Goal: Task Accomplishment & Management: Use online tool/utility

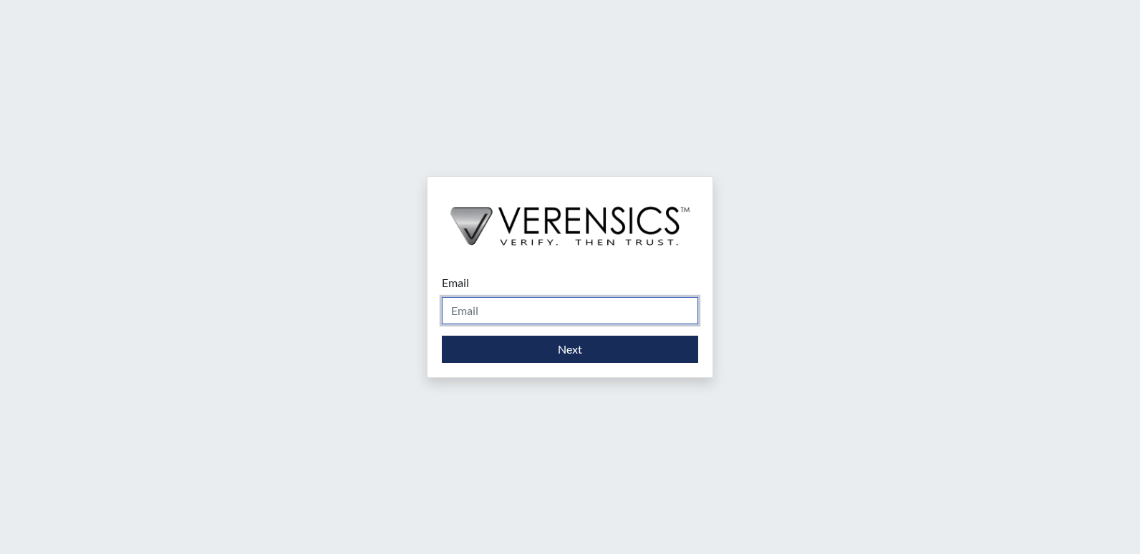
click at [474, 313] on input "Email" at bounding box center [570, 310] width 256 height 27
type input "[PERSON_NAME][EMAIL_ADDRESS][DOMAIN_NAME]"
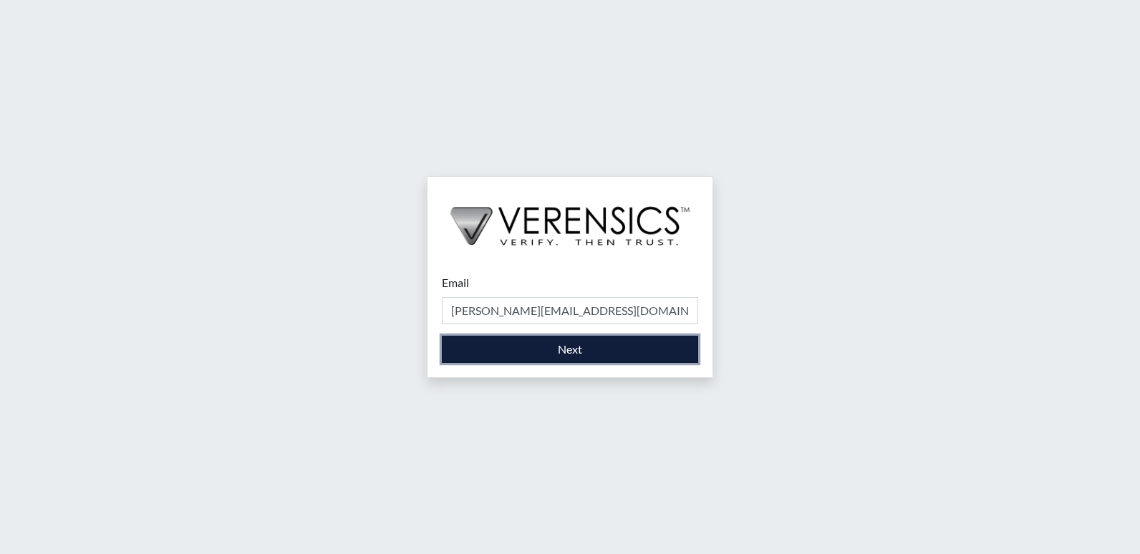
click at [536, 351] on button "Next" at bounding box center [570, 349] width 256 height 27
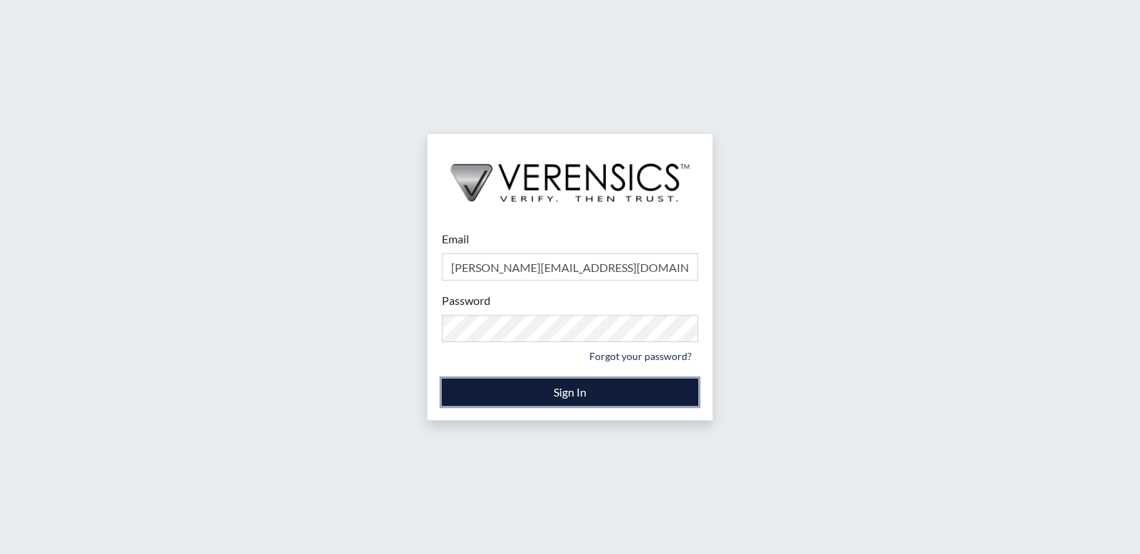
click at [539, 390] on button "Sign In" at bounding box center [570, 392] width 256 height 27
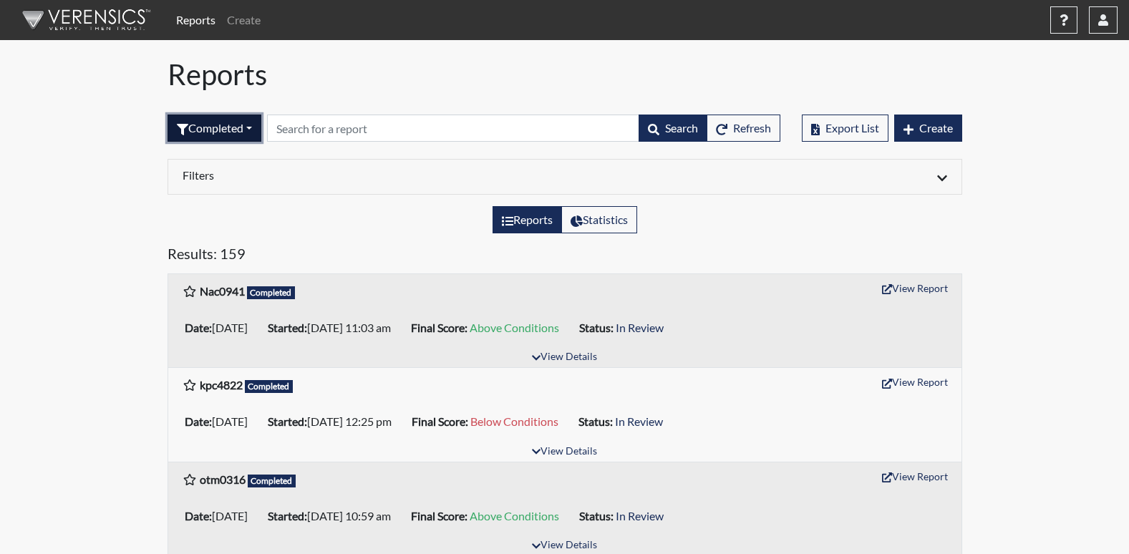
click at [254, 128] on button "Completed" at bounding box center [215, 128] width 94 height 27
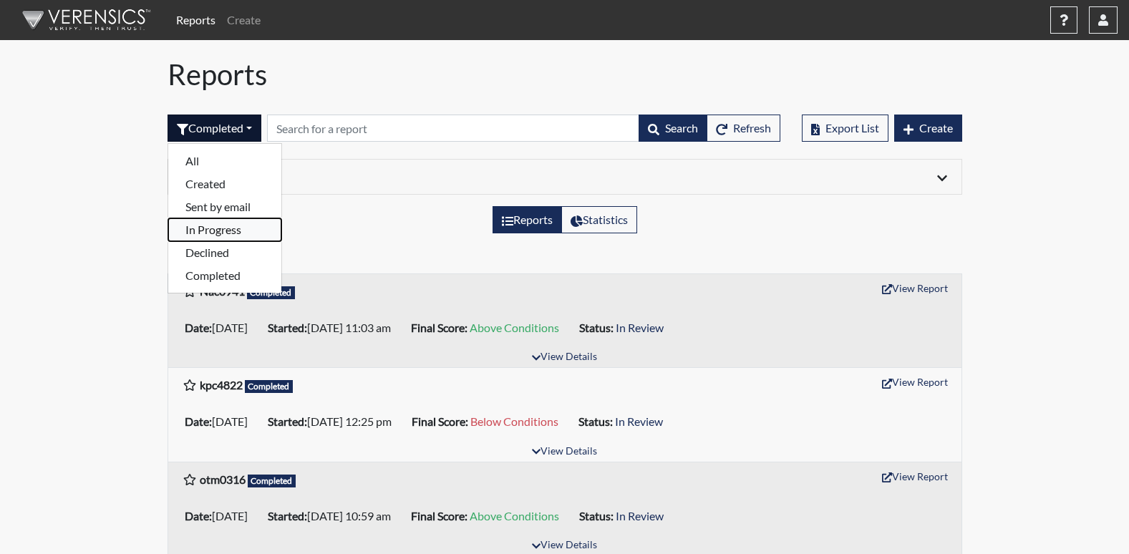
click at [206, 228] on button "In Progress" at bounding box center [224, 229] width 113 height 23
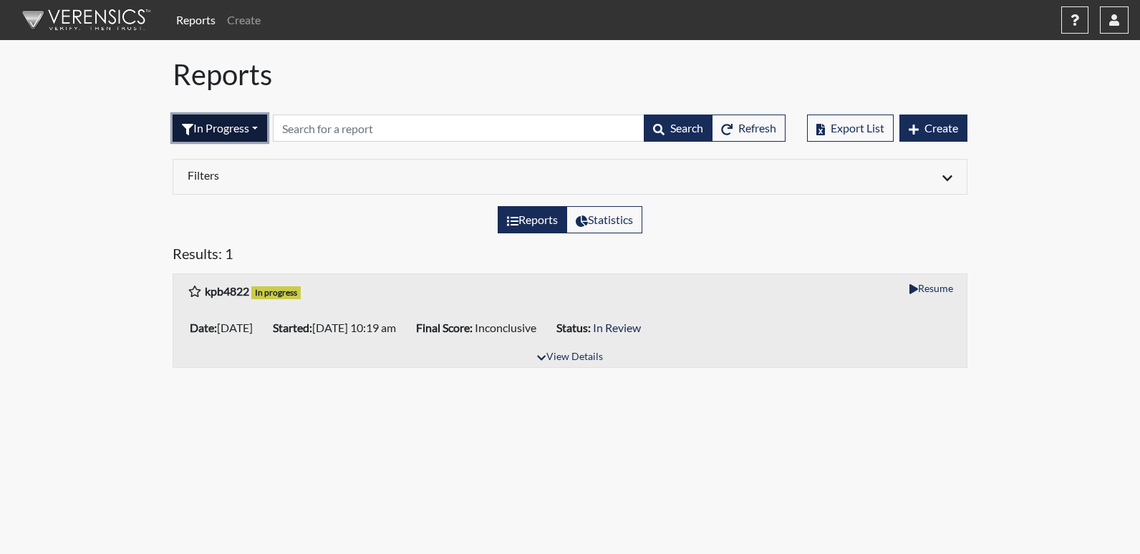
click at [263, 130] on button "In Progress" at bounding box center [220, 128] width 95 height 27
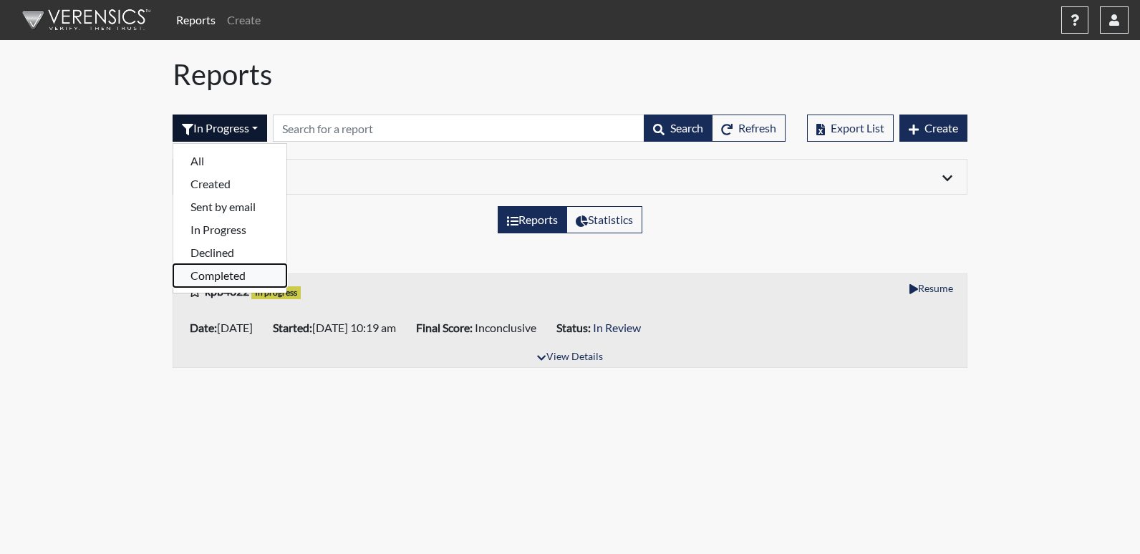
click at [233, 276] on button "Completed" at bounding box center [229, 275] width 113 height 23
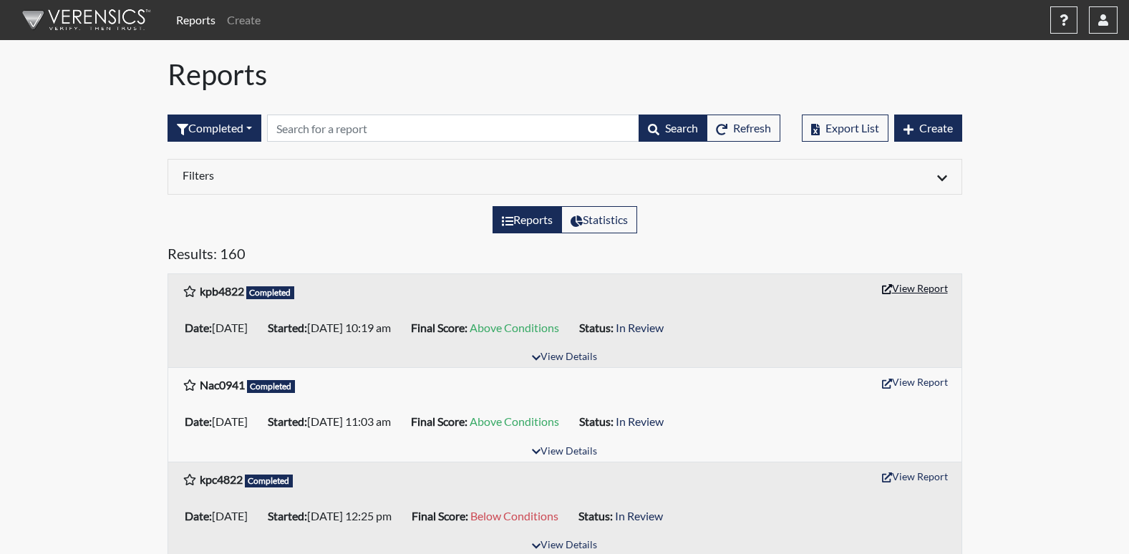
click at [920, 291] on button "View Report" at bounding box center [915, 288] width 79 height 22
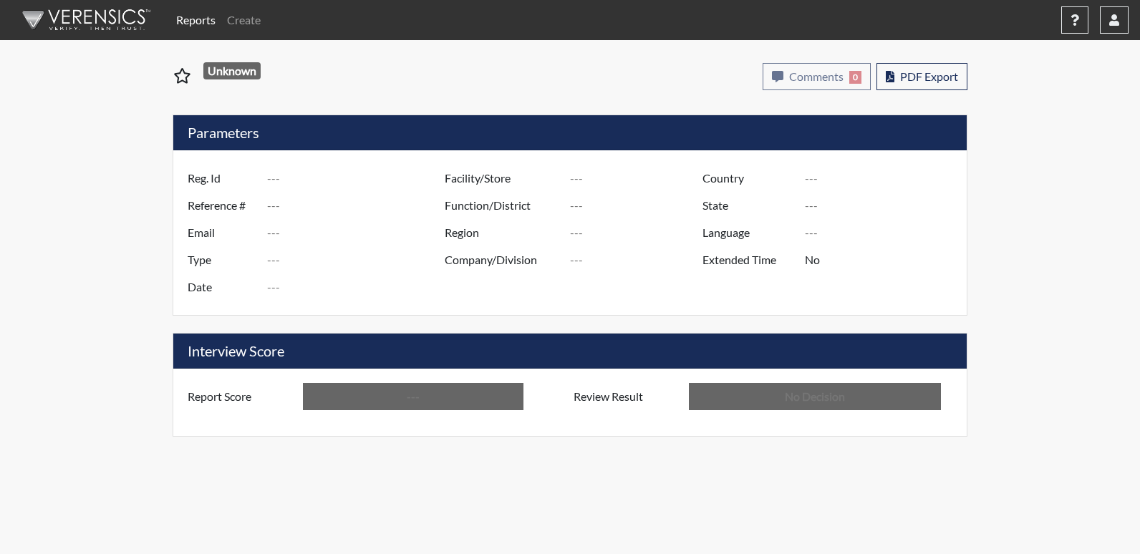
type input "kpb4822"
type input "51610"
type input "---"
type input "Corrections Pre-Employment"
type input "[DATE]"
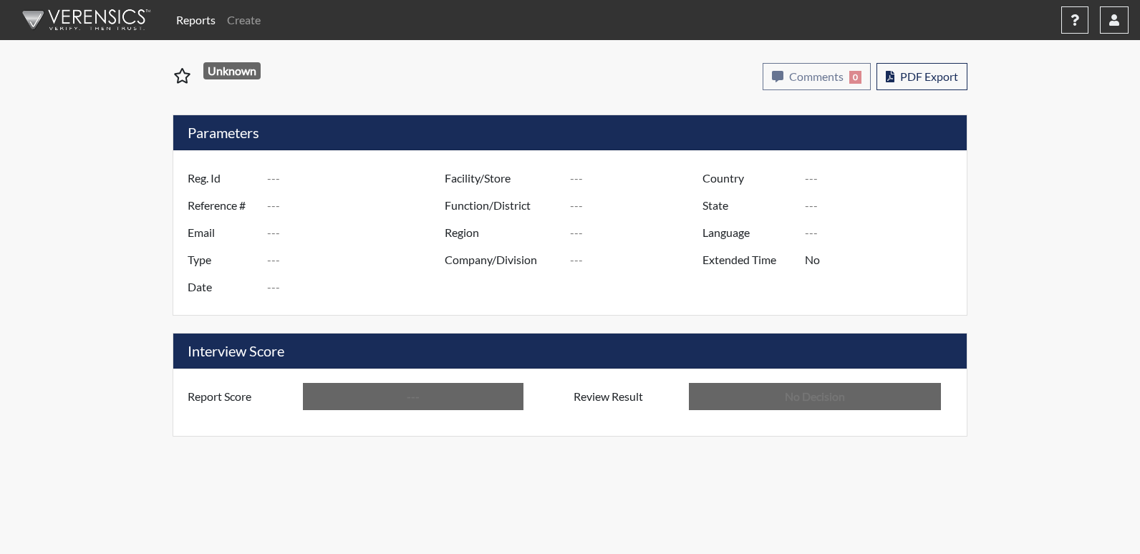
type input "[PERSON_NAME]"
type input "[GEOGRAPHIC_DATA]"
type input "[US_STATE]"
type input "English"
type input "Above Conditions"
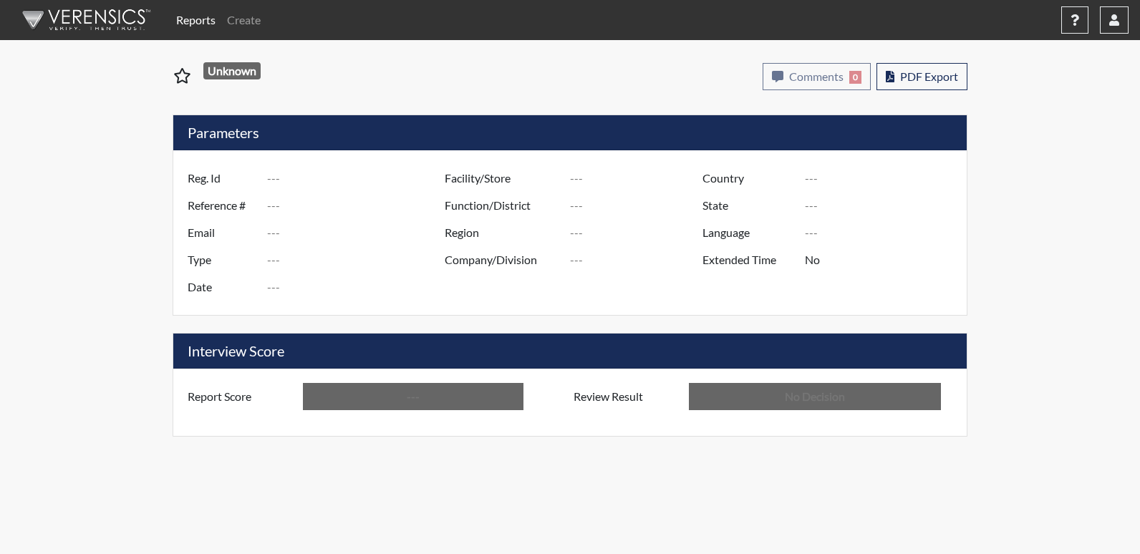
type input "In Review"
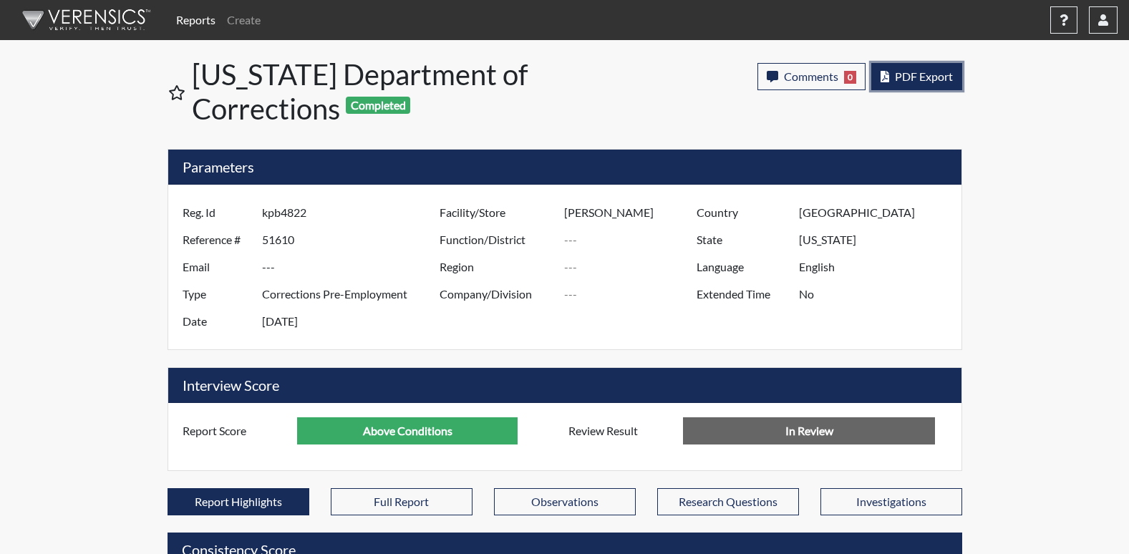
click at [900, 79] on span "PDF Export" at bounding box center [924, 76] width 58 height 14
click at [1104, 26] on button "button" at bounding box center [1103, 19] width 29 height 27
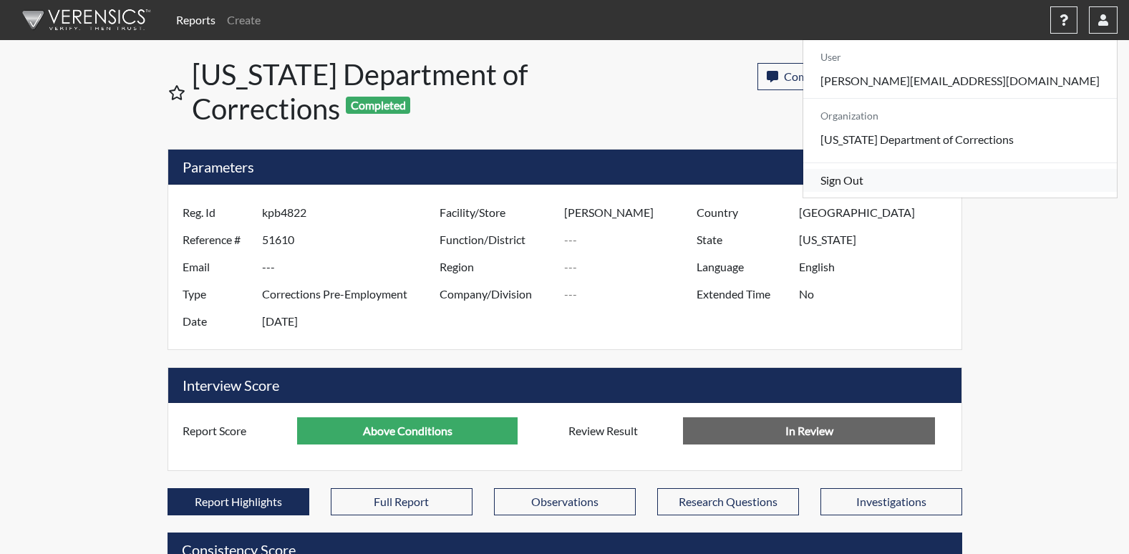
click at [969, 192] on link "Sign Out" at bounding box center [961, 180] width 314 height 23
